Goal: Task Accomplishment & Management: Manage account settings

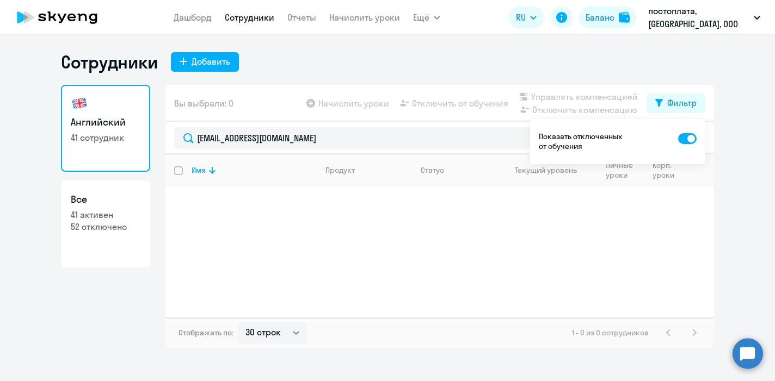
select select "30"
type input "[EMAIL_ADDRESS][DOMAIN_NAME]"
click at [689, 137] on span at bounding box center [687, 138] width 18 height 11
click at [678, 138] on input "checkbox" at bounding box center [677, 138] width 1 height 1
checkbox input "false"
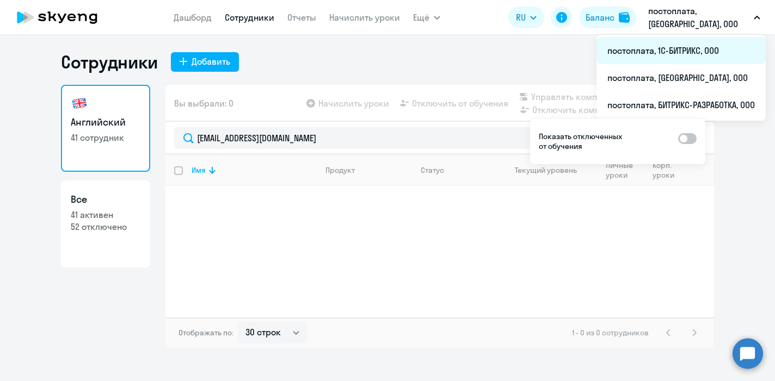
click at [670, 51] on li "постоплата, 1С-БИТРИКС, ООО" at bounding box center [680, 50] width 169 height 27
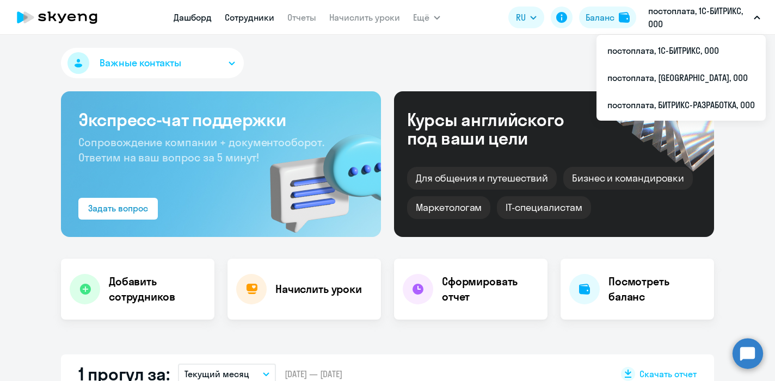
click at [242, 18] on link "Сотрудники" at bounding box center [249, 17] width 49 height 11
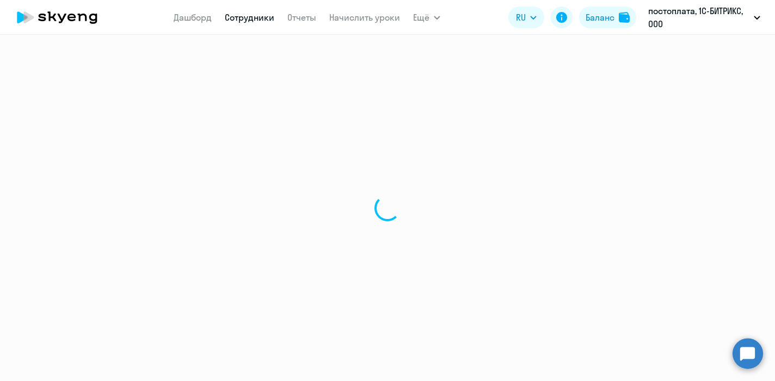
select select "30"
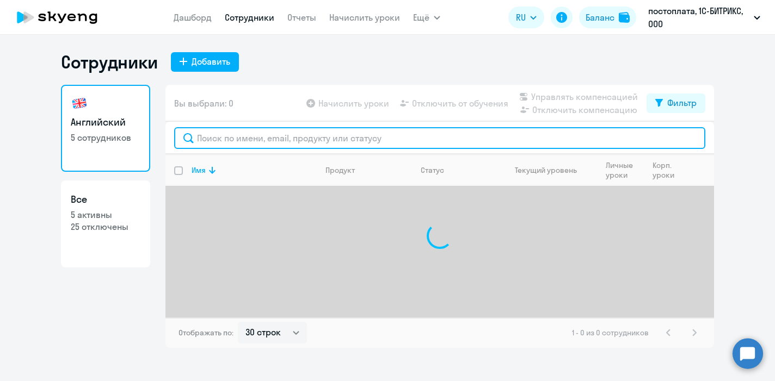
click at [217, 139] on input "text" at bounding box center [439, 138] width 531 height 22
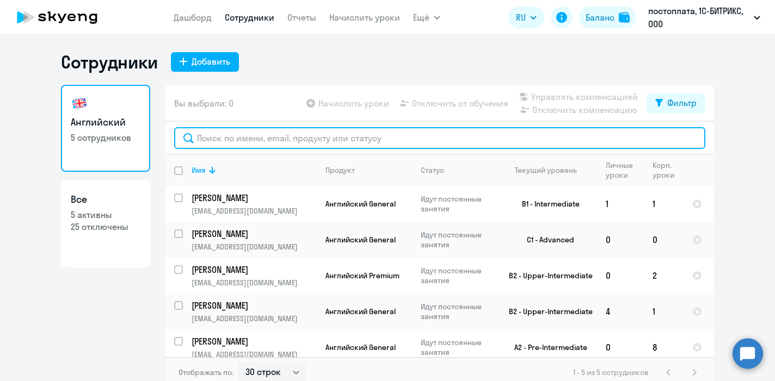
paste input "[EMAIL_ADDRESS][DOMAIN_NAME]"
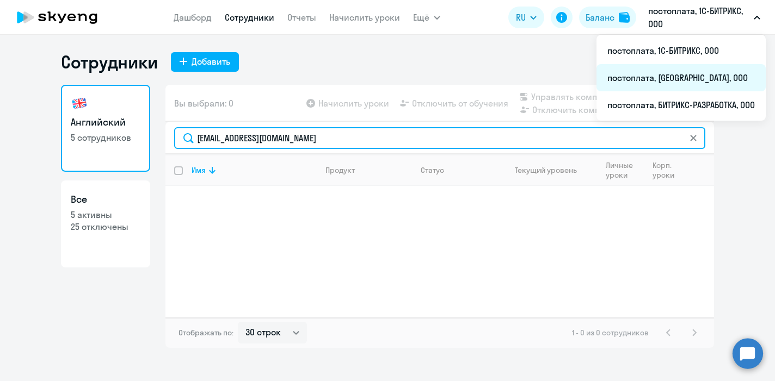
type input "[EMAIL_ADDRESS][DOMAIN_NAME]"
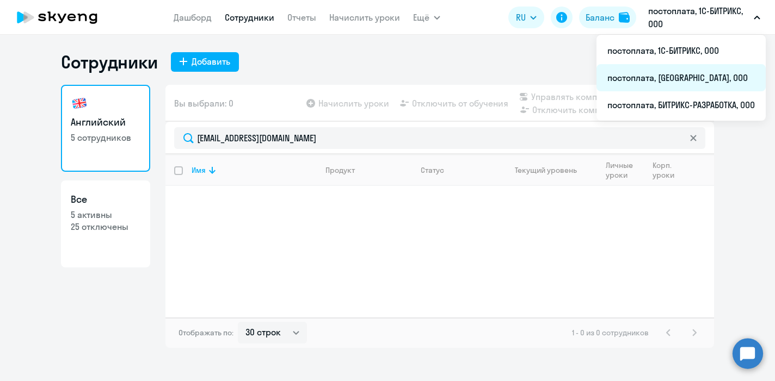
click at [650, 76] on li "постоплата, [GEOGRAPHIC_DATA], ООО" at bounding box center [680, 77] width 169 height 27
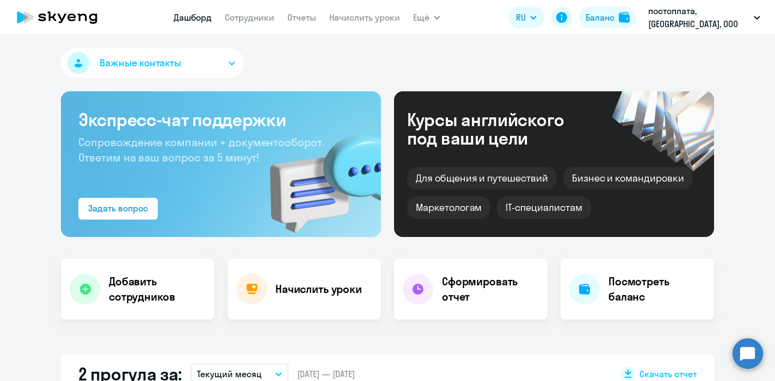
click at [240, 24] on nav "[PERSON_NAME] Отчеты Начислить уроки" at bounding box center [287, 18] width 226 height 22
click at [232, 15] on link "Сотрудники" at bounding box center [249, 17] width 49 height 11
select select "30"
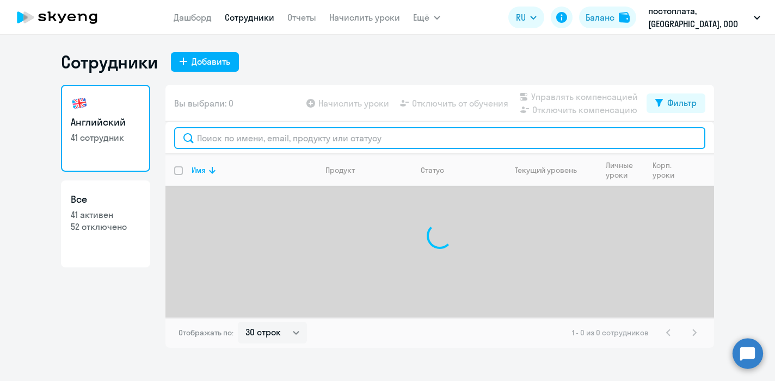
click at [220, 139] on input "text" at bounding box center [439, 138] width 531 height 22
paste input "[EMAIL_ADDRESS][DOMAIN_NAME]"
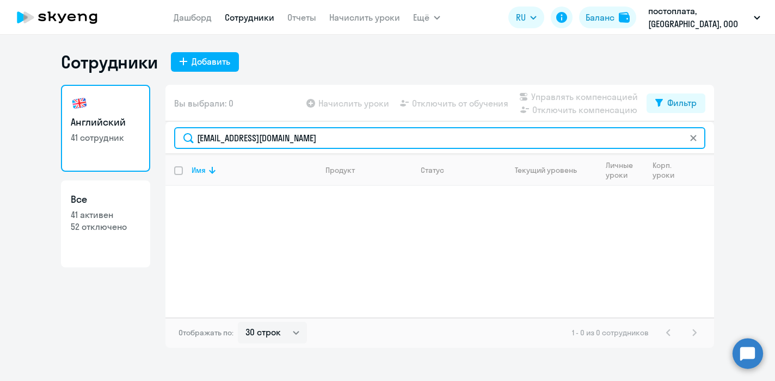
drag, startPoint x: 326, startPoint y: 142, endPoint x: 252, endPoint y: 138, distance: 74.1
click at [252, 139] on input "[EMAIL_ADDRESS][DOMAIN_NAME]" at bounding box center [439, 138] width 531 height 22
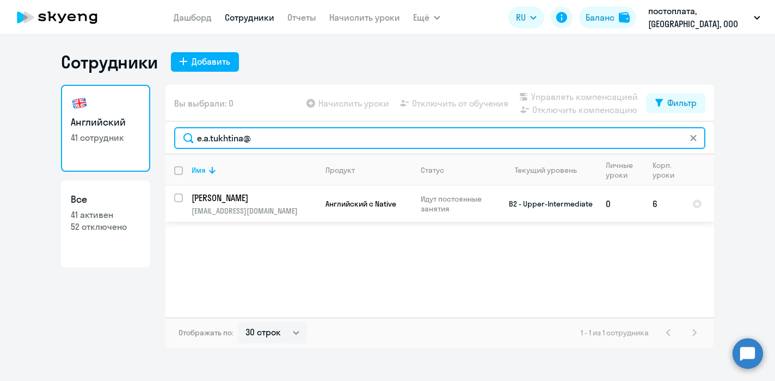
type input "e.a.tukhtina@"
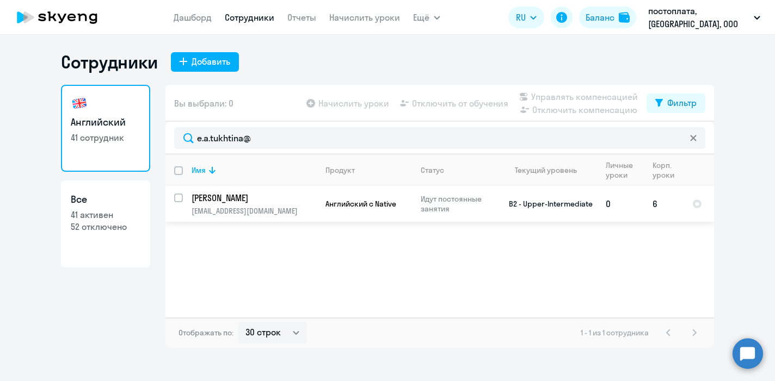
click at [178, 200] on input "select row 39034988" at bounding box center [185, 205] width 22 height 22
checkbox input "true"
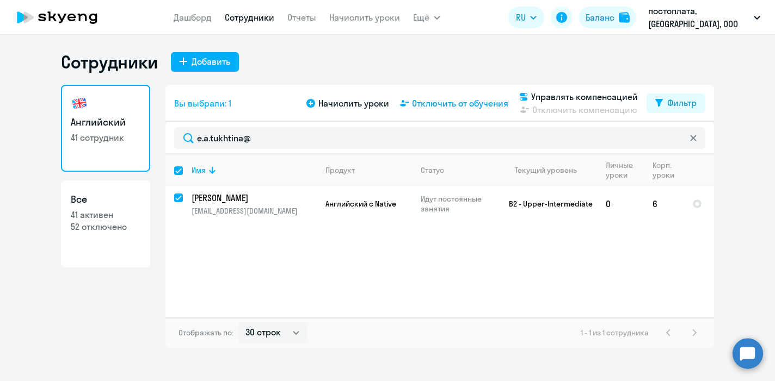
click at [443, 103] on span "Отключить от обучения" at bounding box center [460, 103] width 96 height 13
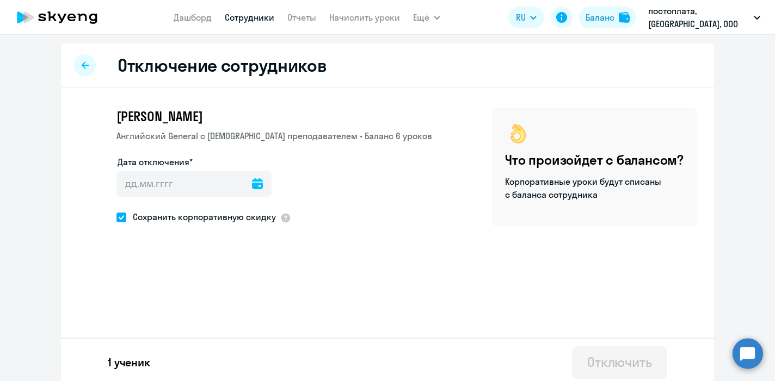
click at [252, 181] on icon at bounding box center [257, 183] width 11 height 11
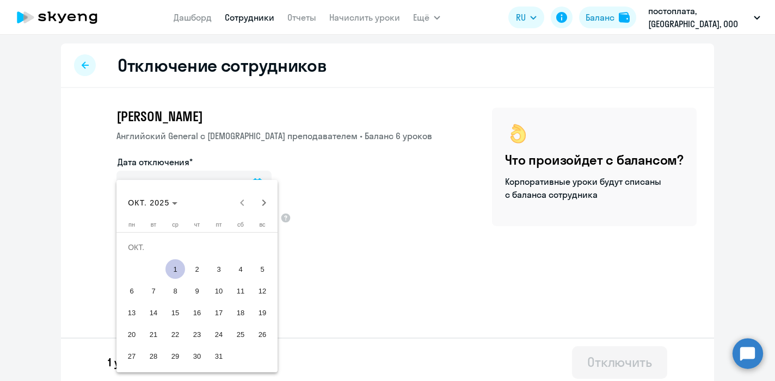
click at [175, 296] on span "8" at bounding box center [175, 291] width 20 height 20
type input "[DATE]"
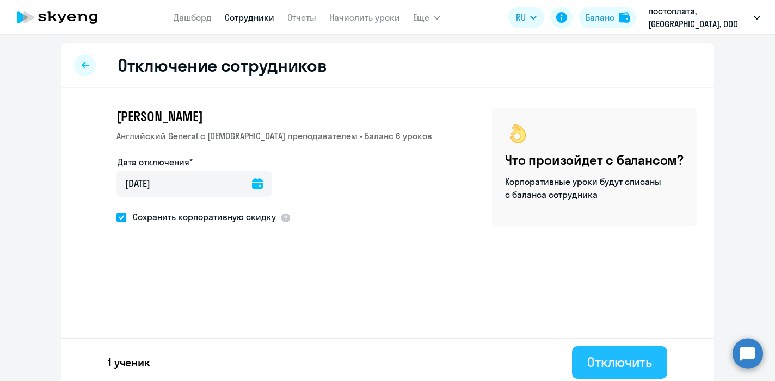
click at [601, 358] on div "Отключить" at bounding box center [619, 362] width 65 height 17
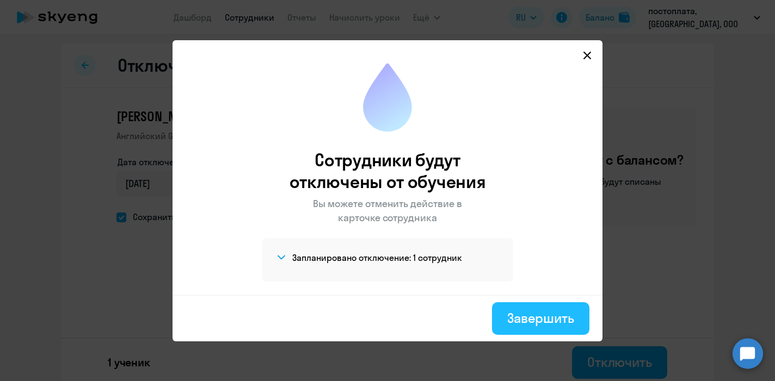
click at [531, 318] on div "Завершить" at bounding box center [540, 317] width 67 height 17
select select "30"
